Goal: Check status

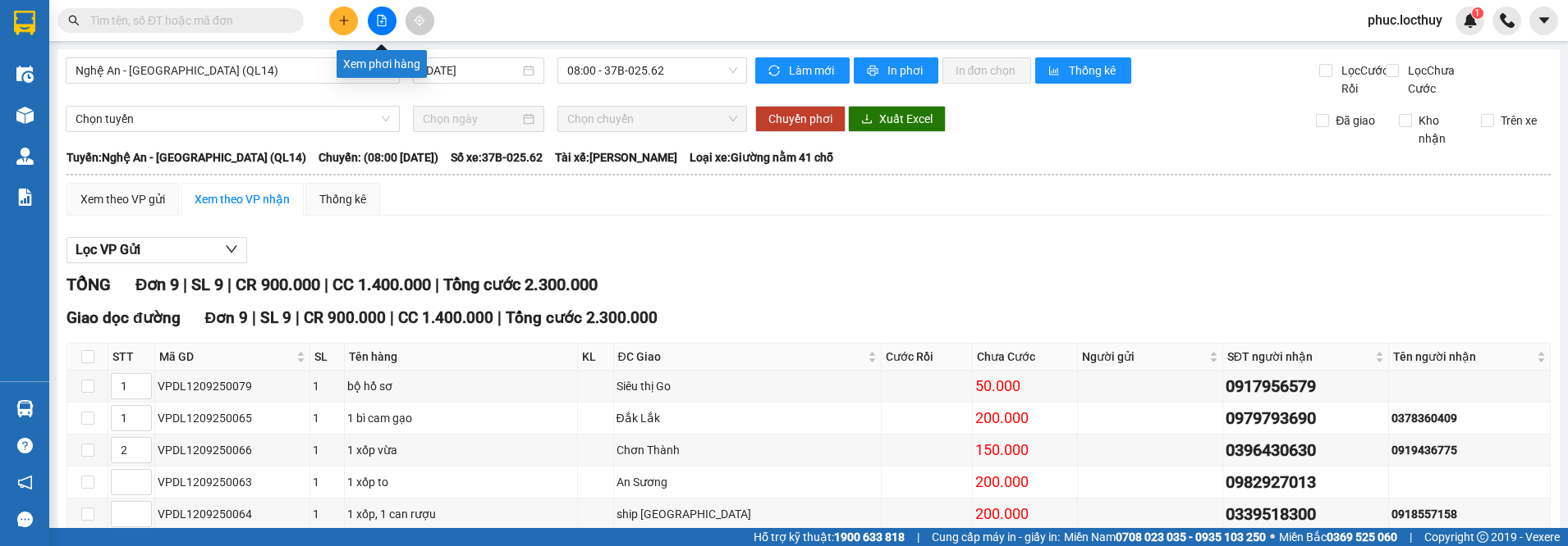
click at [378, 30] on button at bounding box center [382, 21] width 29 height 29
click at [456, 78] on input "[DATE]" at bounding box center [471, 70] width 97 height 18
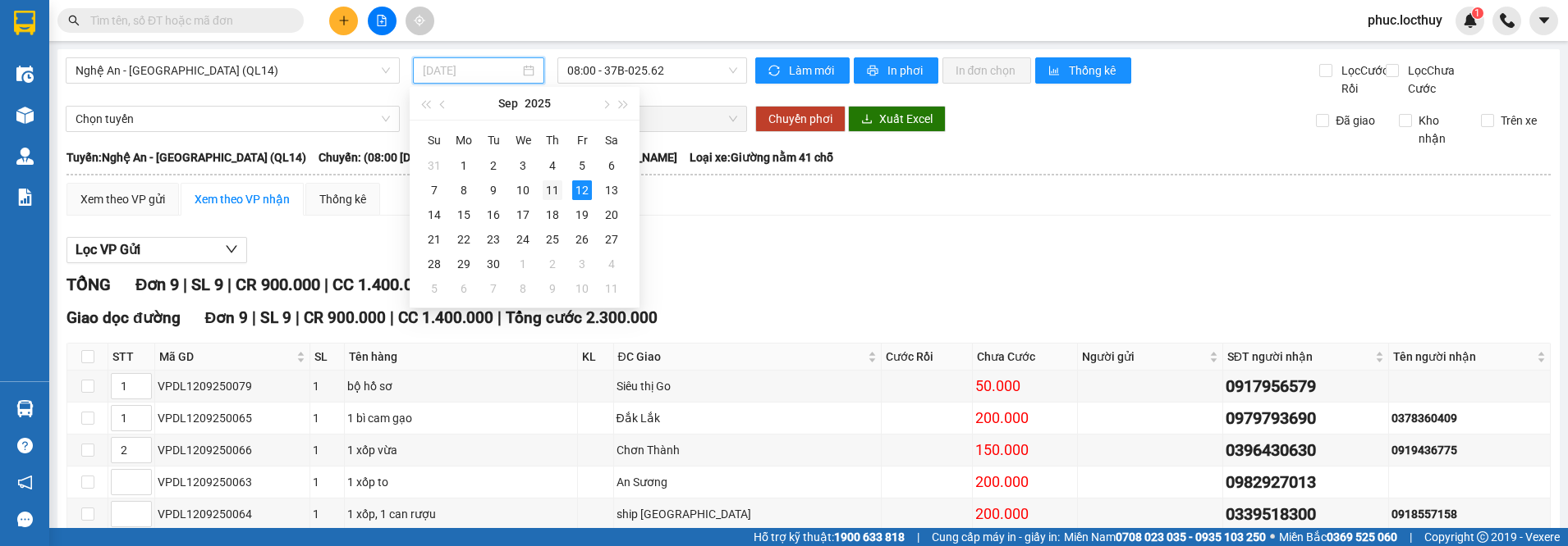
click at [553, 200] on div "11" at bounding box center [552, 191] width 20 height 20
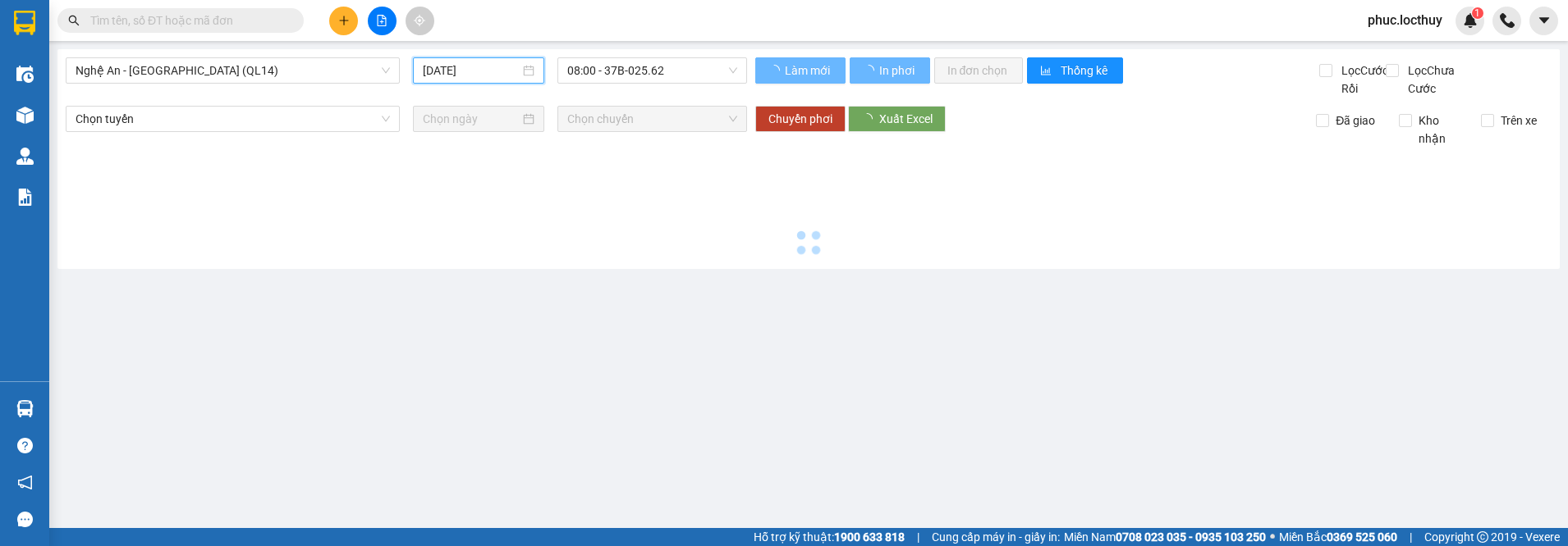
type input "[DATE]"
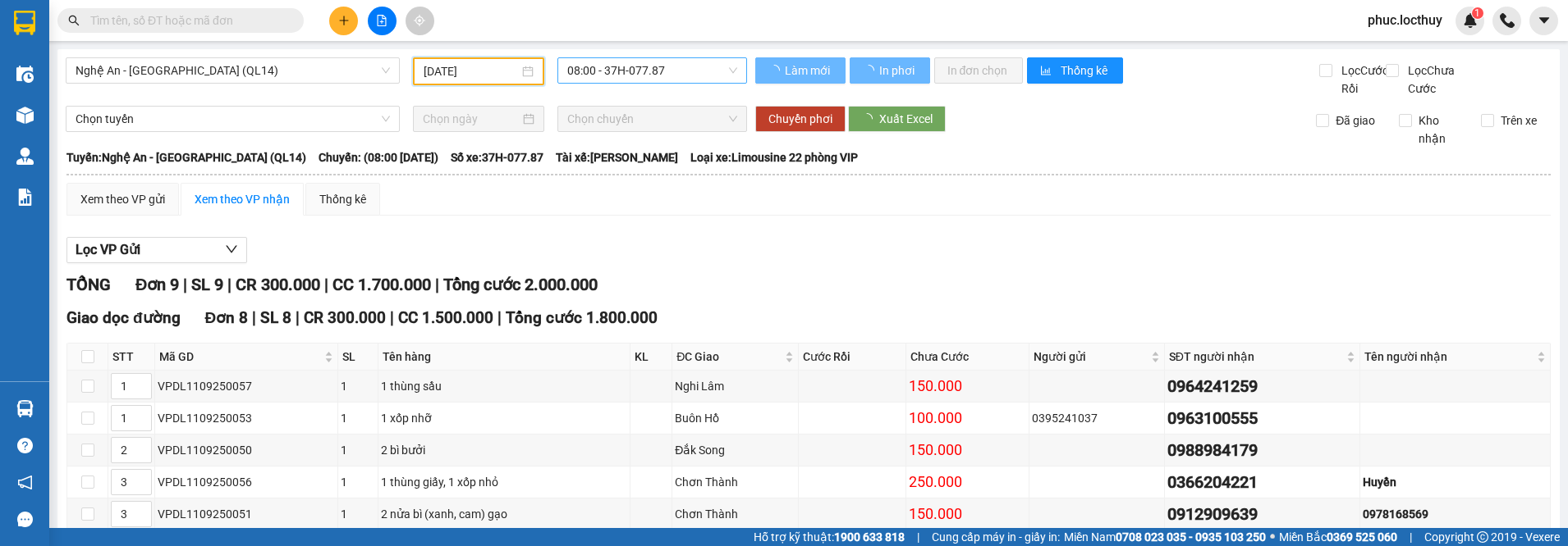
click at [671, 67] on span "08:00 - 37H-077.87" at bounding box center [652, 70] width 170 height 25
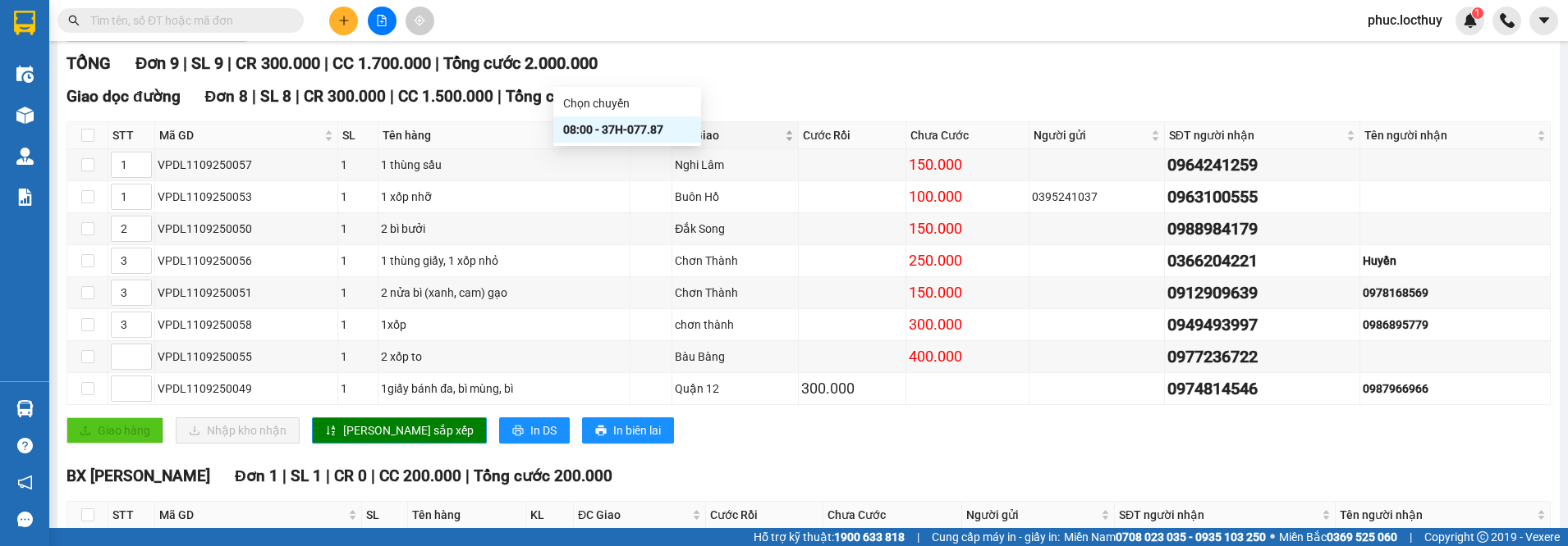
scroll to position [193, 0]
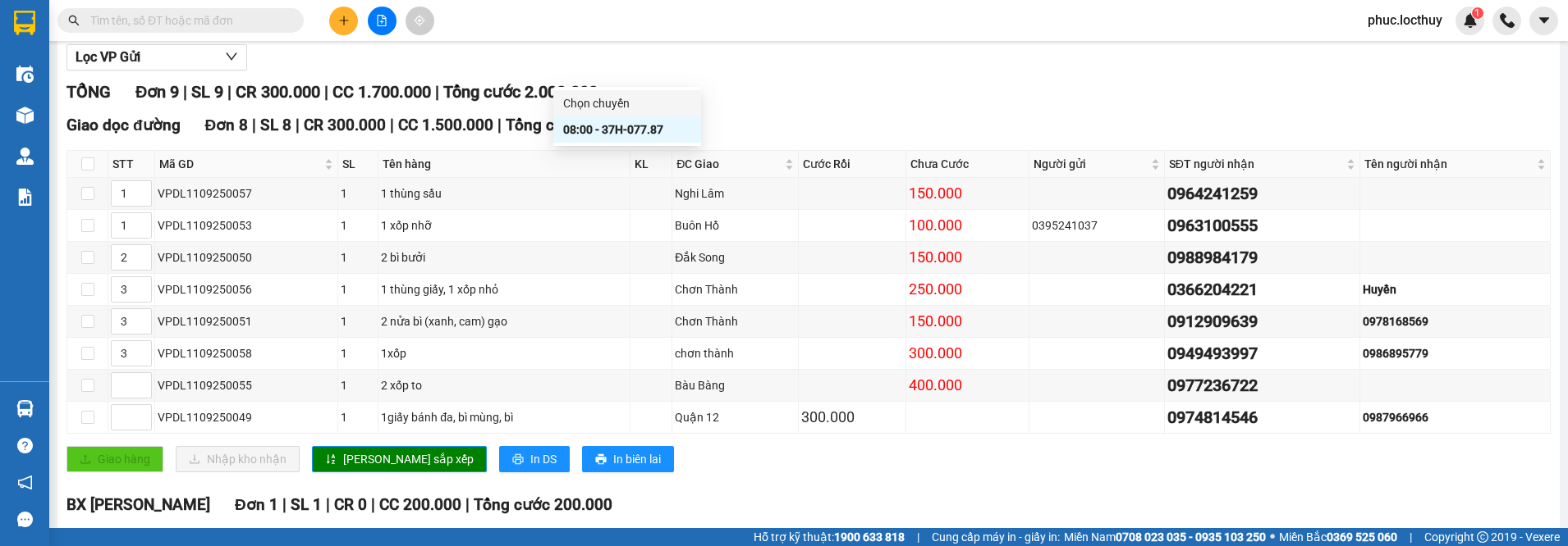
click at [808, 105] on div "TỔNG Đơn 9 | SL 9 | CR 300.000 | CC 1.700.000 | Tổng cước 2.000.000" at bounding box center [808, 92] width 1484 height 26
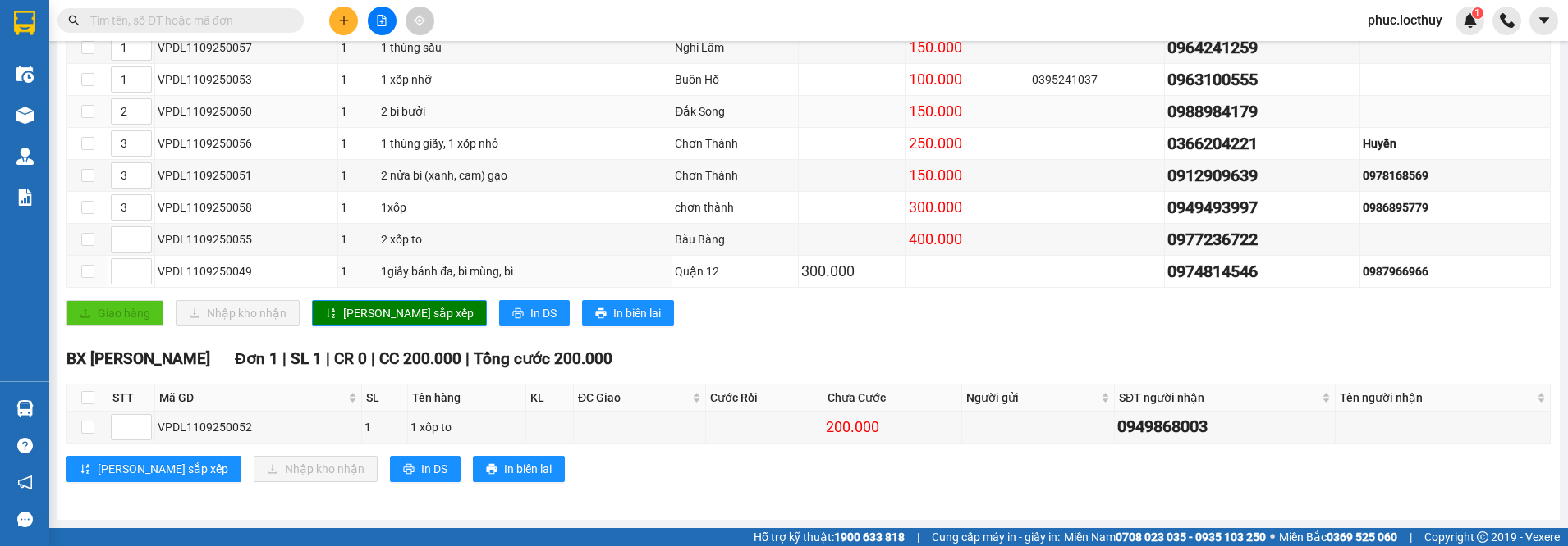
scroll to position [275, 0]
